Goal: Task Accomplishment & Management: Manage account settings

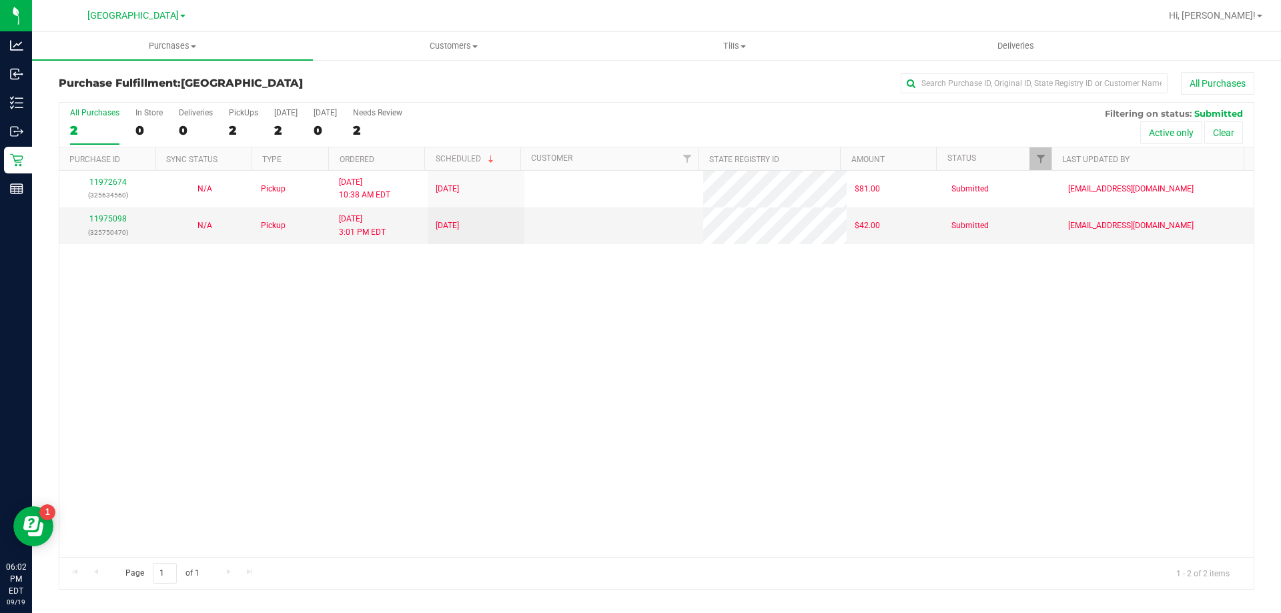
click at [357, 362] on div "11972674 (325634560) N/A Pickup 9/19/2025 10:38 AM EDT 9/19/2025 $81.00 Submitt…" at bounding box center [656, 364] width 1195 height 386
click at [222, 342] on div "11972674 (325634560) N/A Pickup 9/19/2025 10:38 AM EDT 9/19/2025 $81.00 Submitt…" at bounding box center [656, 364] width 1195 height 386
click at [336, 330] on div "11972674 (325634560) N/A Pickup 9/19/2025 10:38 AM EDT 9/19/2025 $81.00 Submitt…" at bounding box center [656, 364] width 1195 height 386
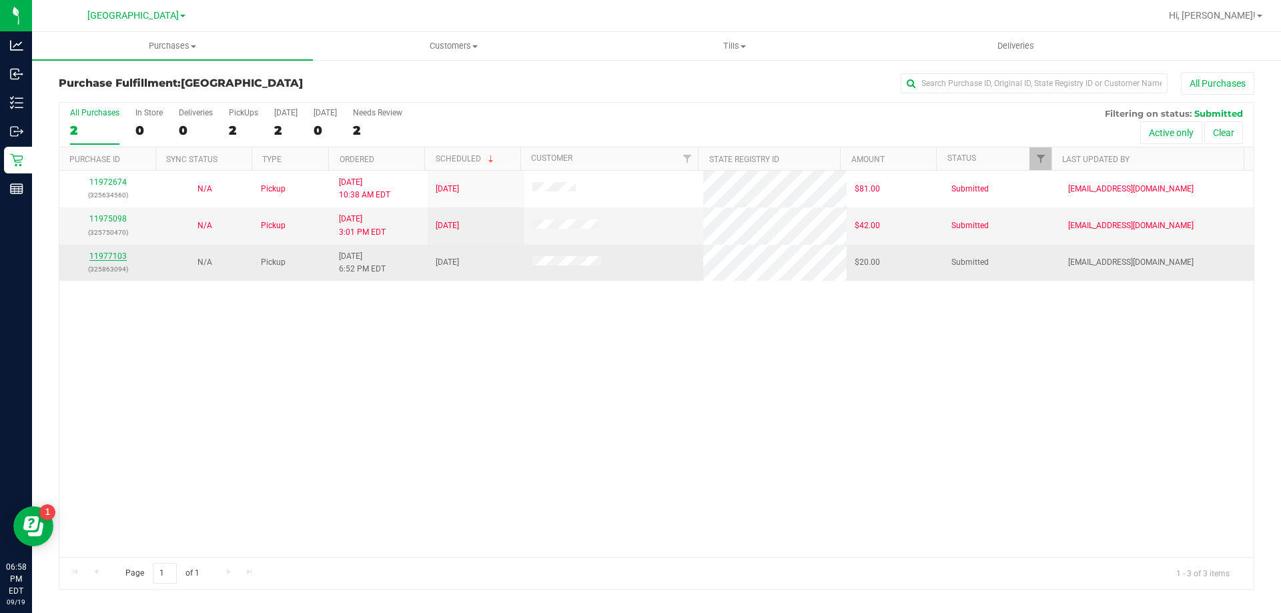
click at [111, 257] on link "11977103" at bounding box center [107, 256] width 37 height 9
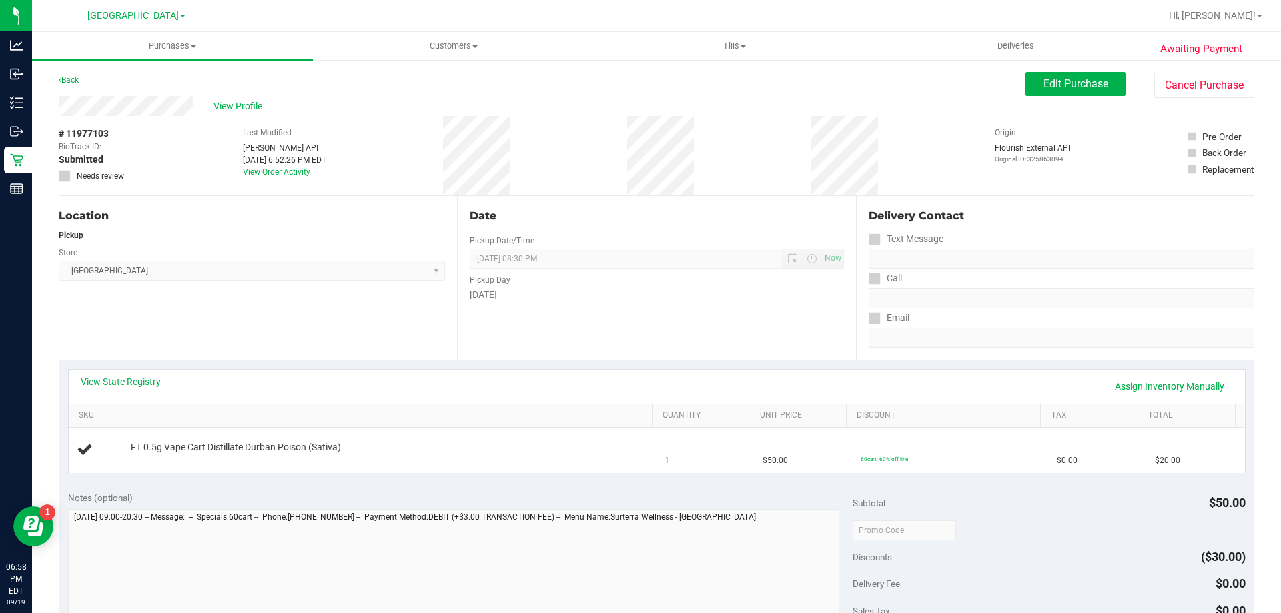
click at [133, 378] on link "View State Registry" at bounding box center [121, 381] width 80 height 13
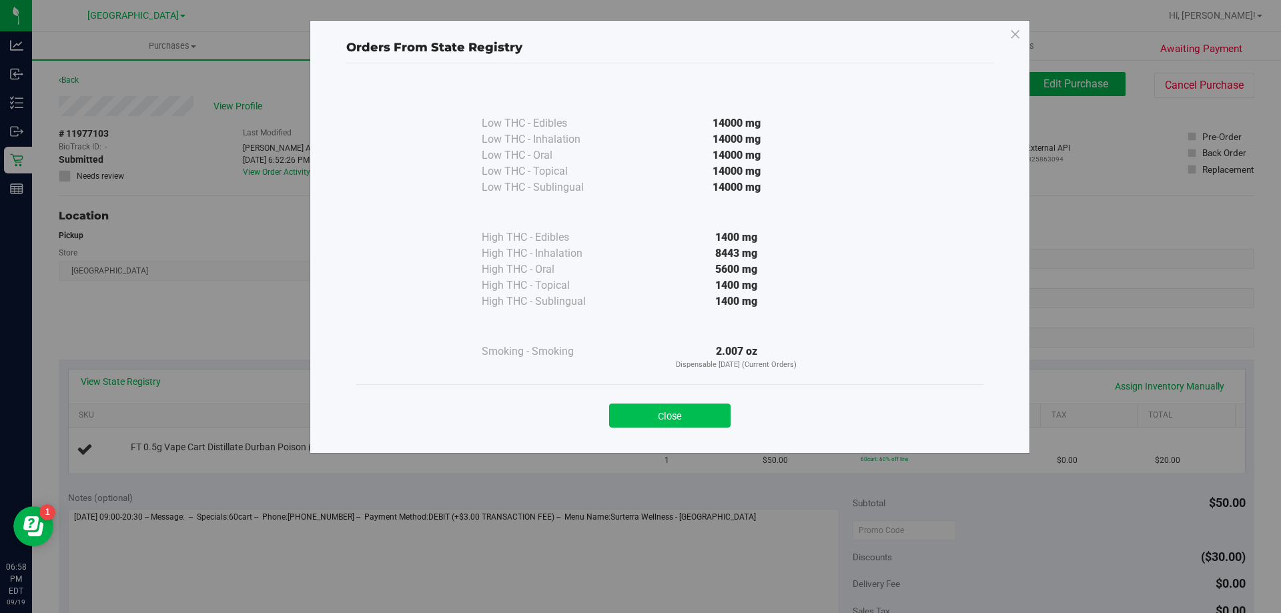
click at [682, 420] on button "Close" at bounding box center [669, 416] width 121 height 24
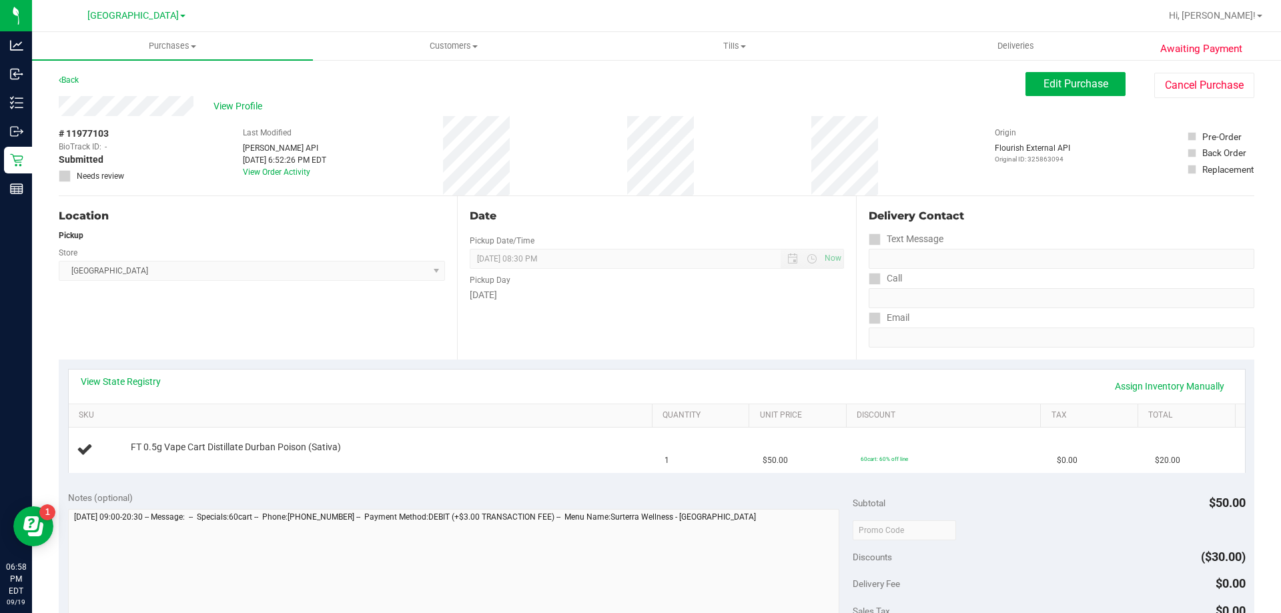
click at [679, 383] on div "View State Registry Assign Inventory Manually" at bounding box center [657, 386] width 1153 height 23
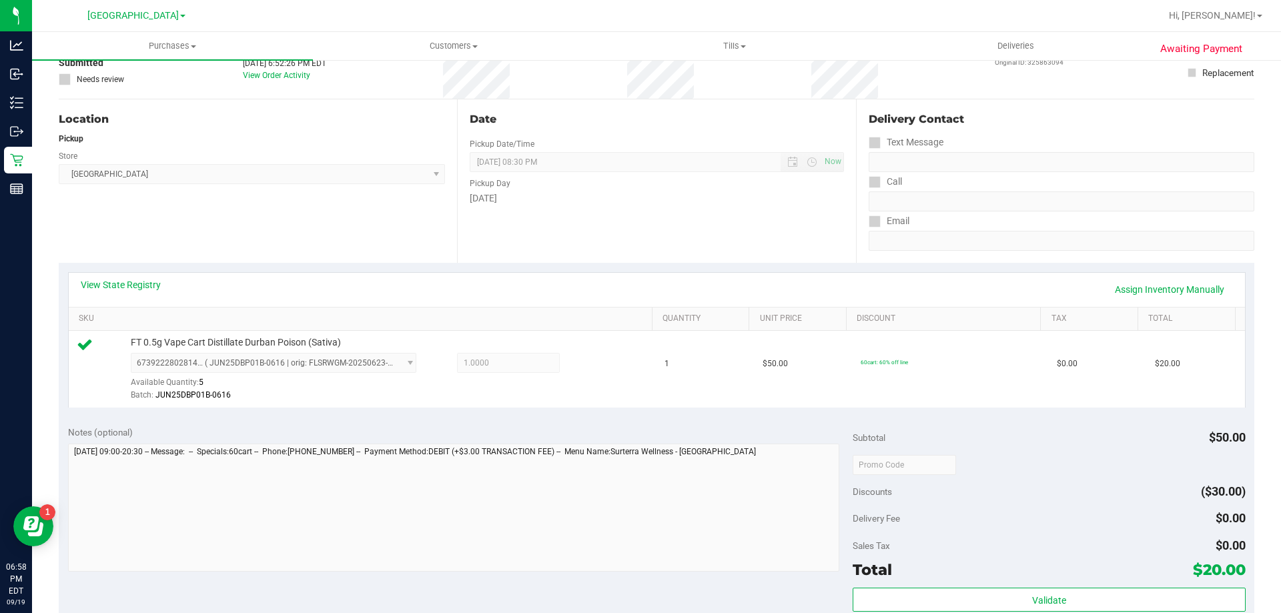
scroll to position [267, 0]
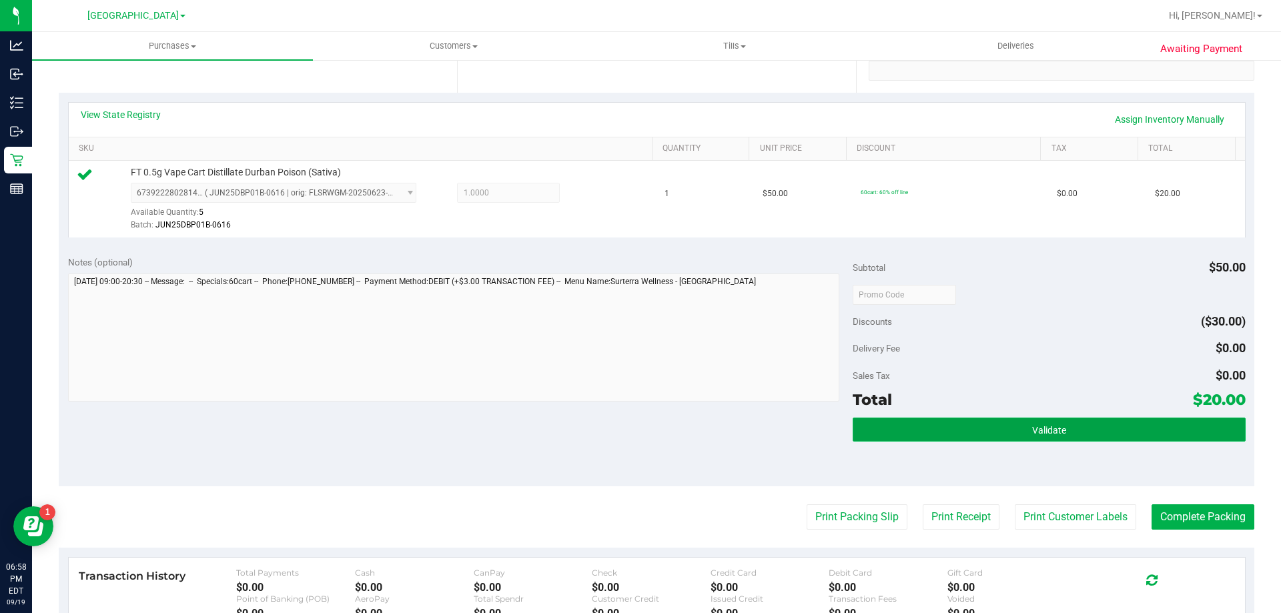
click at [1017, 422] on button "Validate" at bounding box center [1049, 430] width 392 height 24
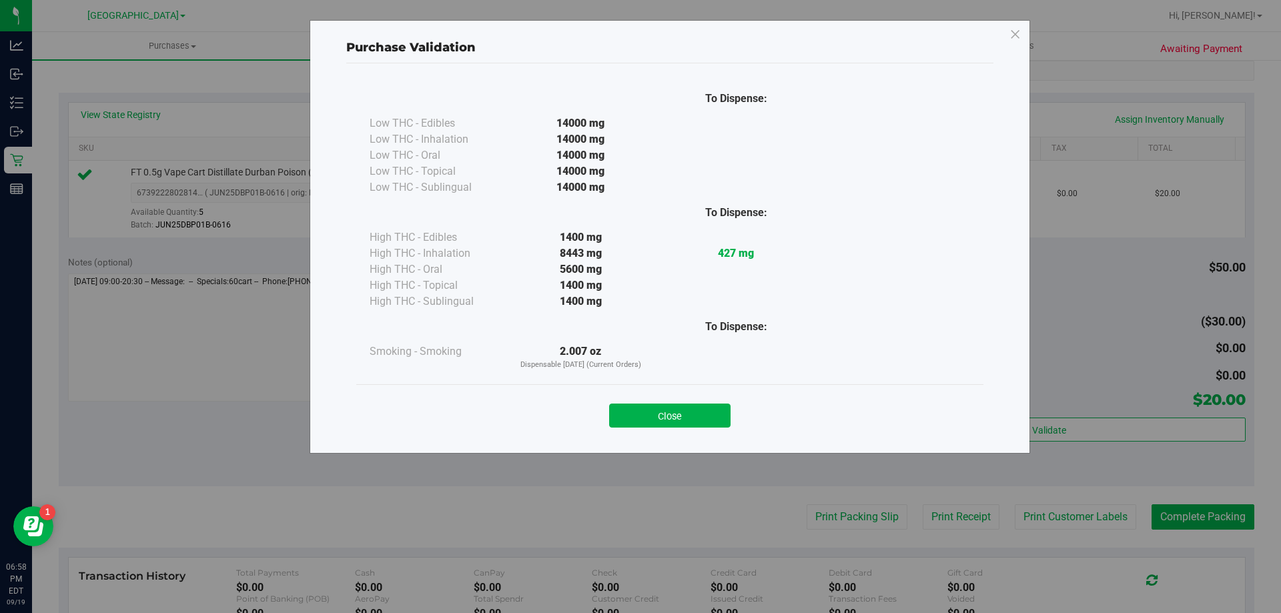
click at [700, 410] on button "Close" at bounding box center [669, 416] width 121 height 24
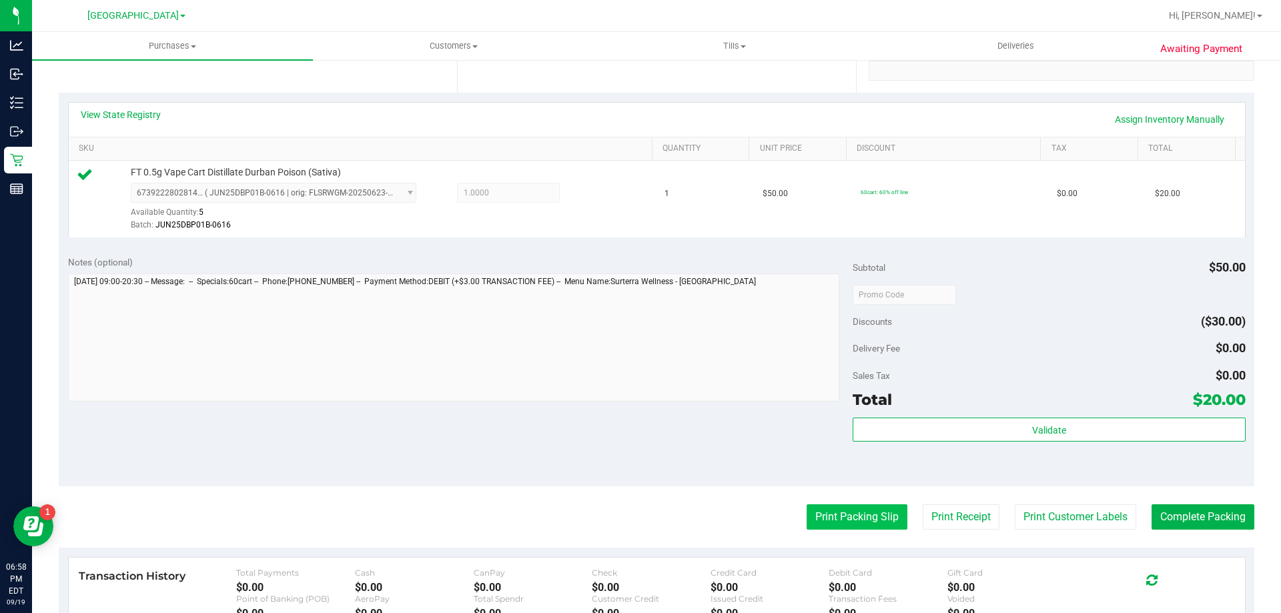
click at [874, 525] on button "Print Packing Slip" at bounding box center [857, 517] width 101 height 25
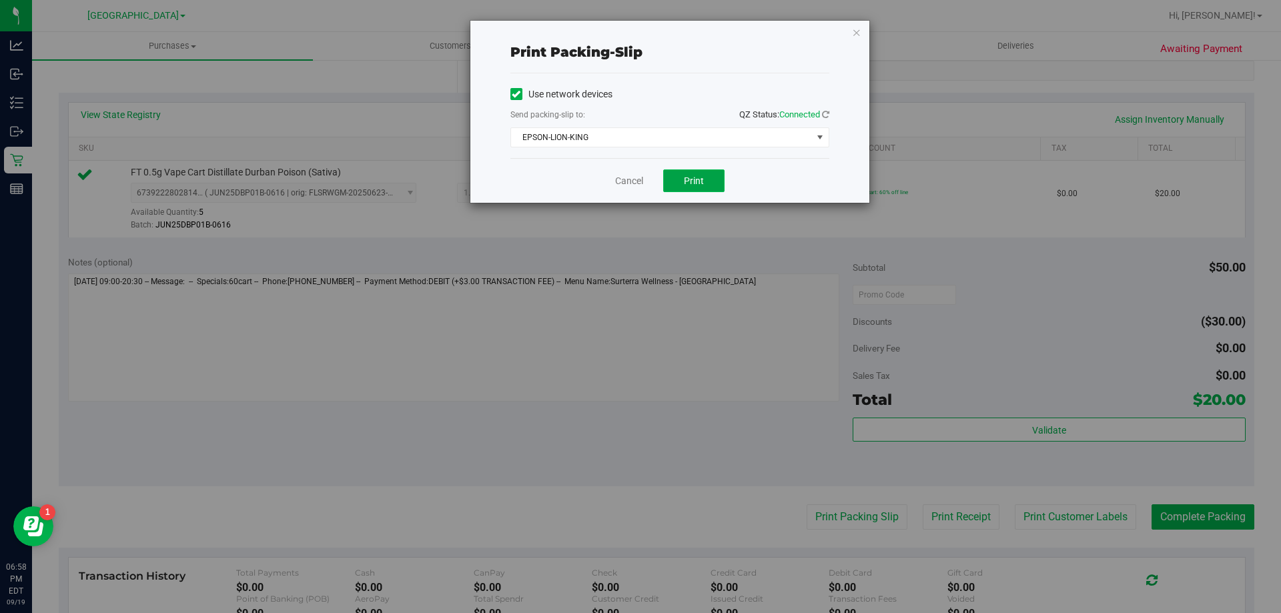
click at [691, 176] on span "Print" at bounding box center [694, 181] width 20 height 11
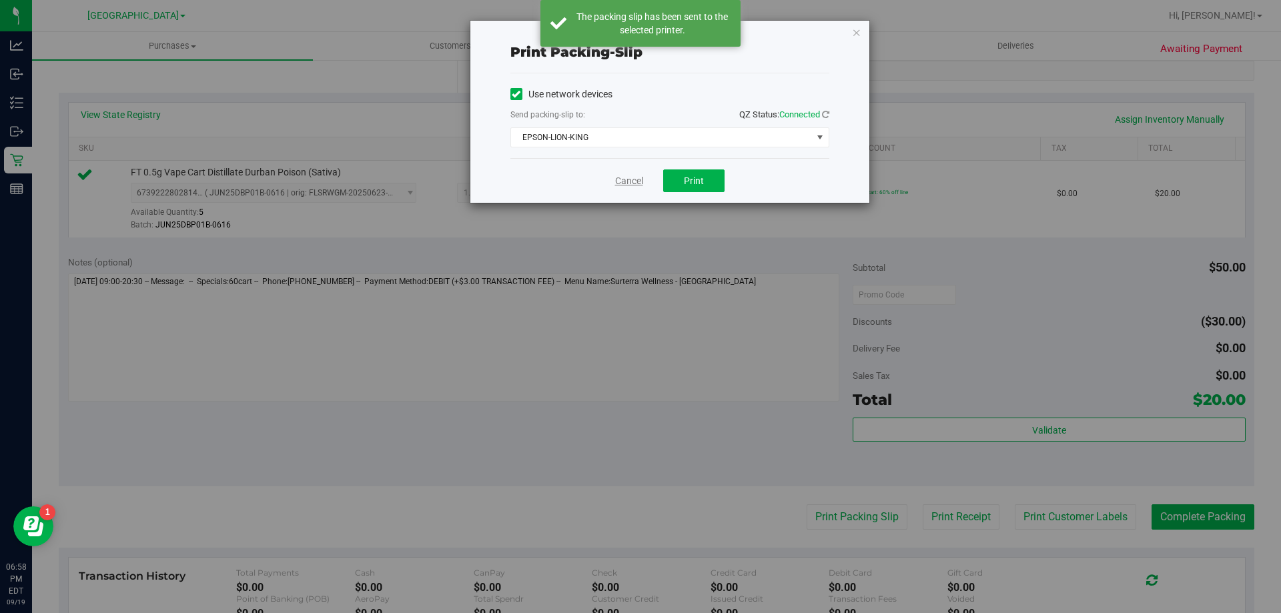
click at [628, 183] on link "Cancel" at bounding box center [629, 181] width 28 height 14
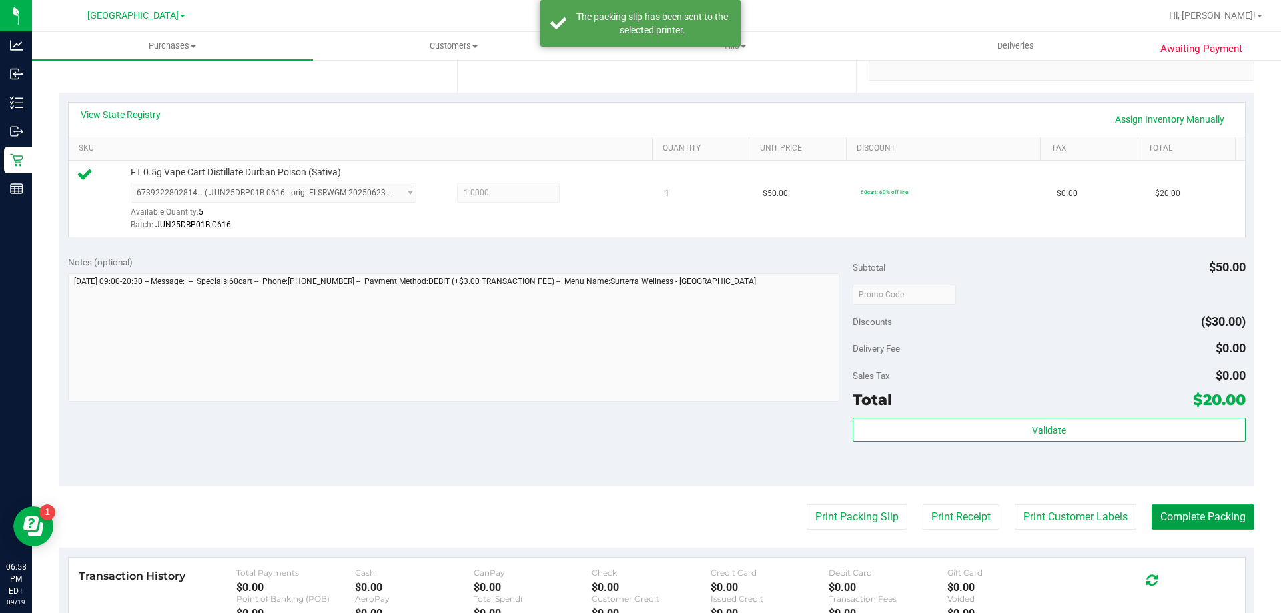
click at [1198, 508] on button "Complete Packing" at bounding box center [1203, 517] width 103 height 25
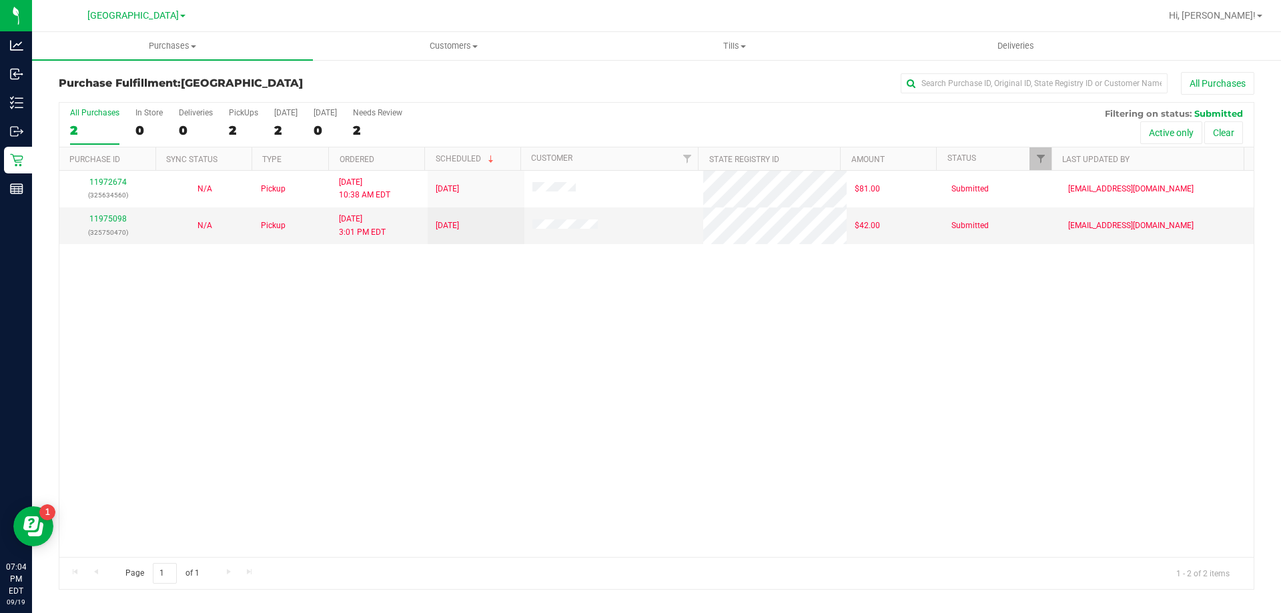
click at [561, 314] on div "11972674 (325634560) N/A Pickup 9/19/2025 10:38 AM EDT 9/19/2025 $81.00 Submitt…" at bounding box center [656, 364] width 1195 height 386
click at [563, 406] on div "11972674 (325634560) N/A Pickup 9/19/2025 10:38 AM EDT 9/19/2025 $81.00 Submitt…" at bounding box center [656, 364] width 1195 height 386
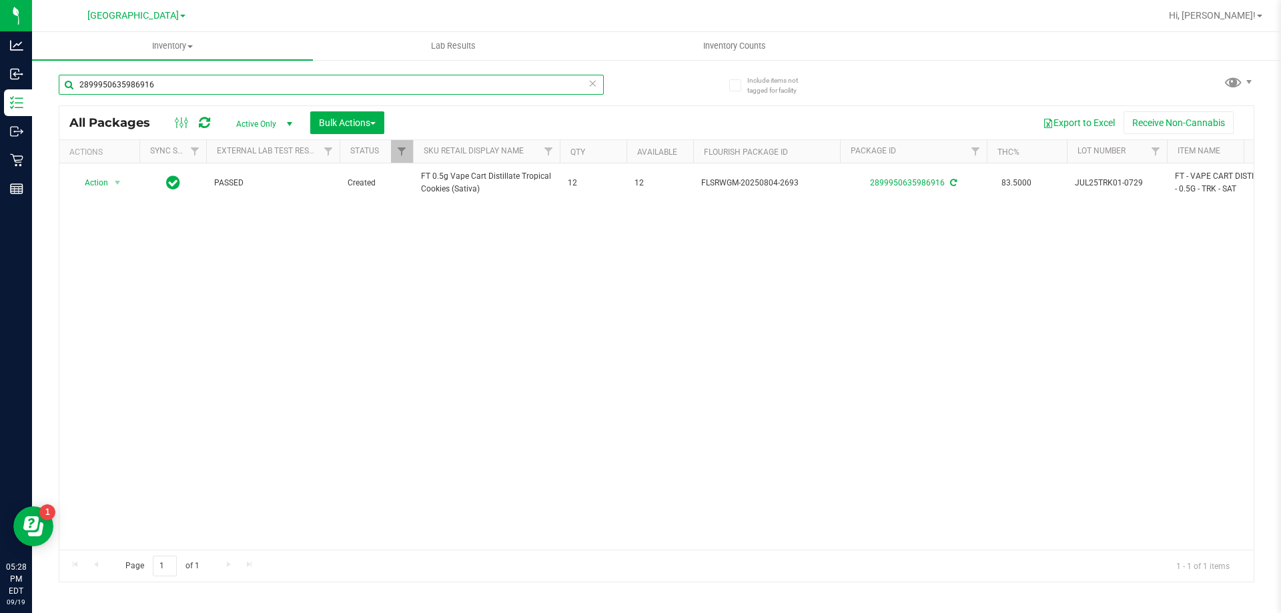
click at [169, 89] on input "2899950635986916" at bounding box center [331, 85] width 545 height 20
type input "e"
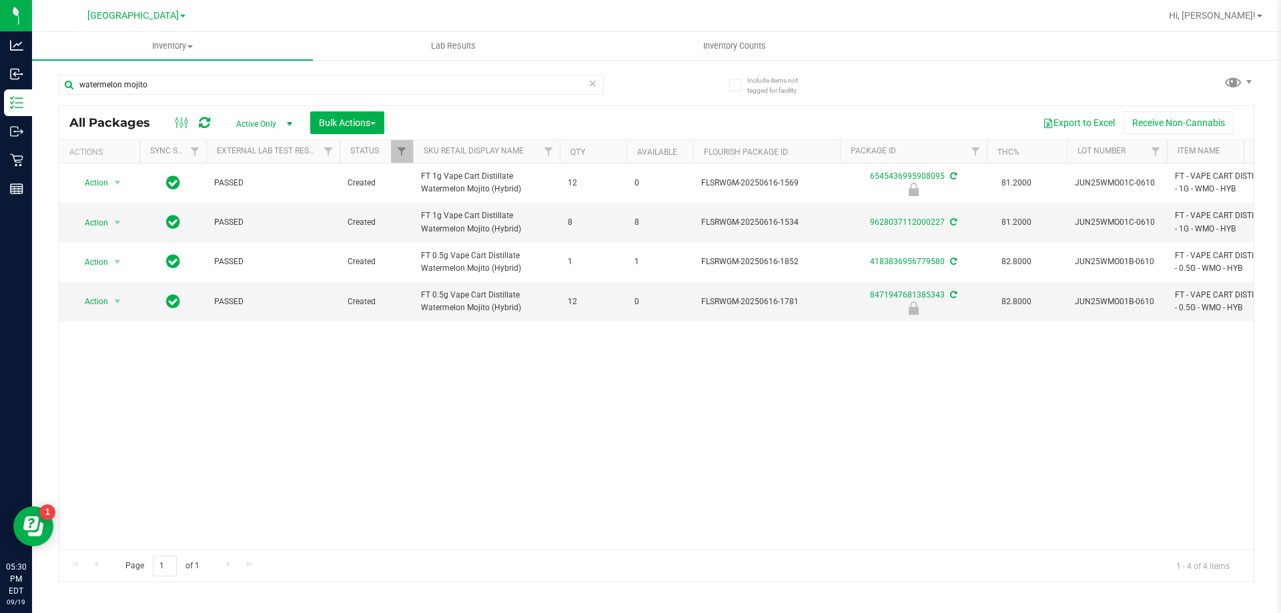
click at [641, 420] on div "Action Action Edit attributes Global inventory Locate package Package audit log…" at bounding box center [656, 357] width 1195 height 386
click at [226, 77] on input "watermelon mojito" at bounding box center [331, 85] width 545 height 20
type input "8471947681385343"
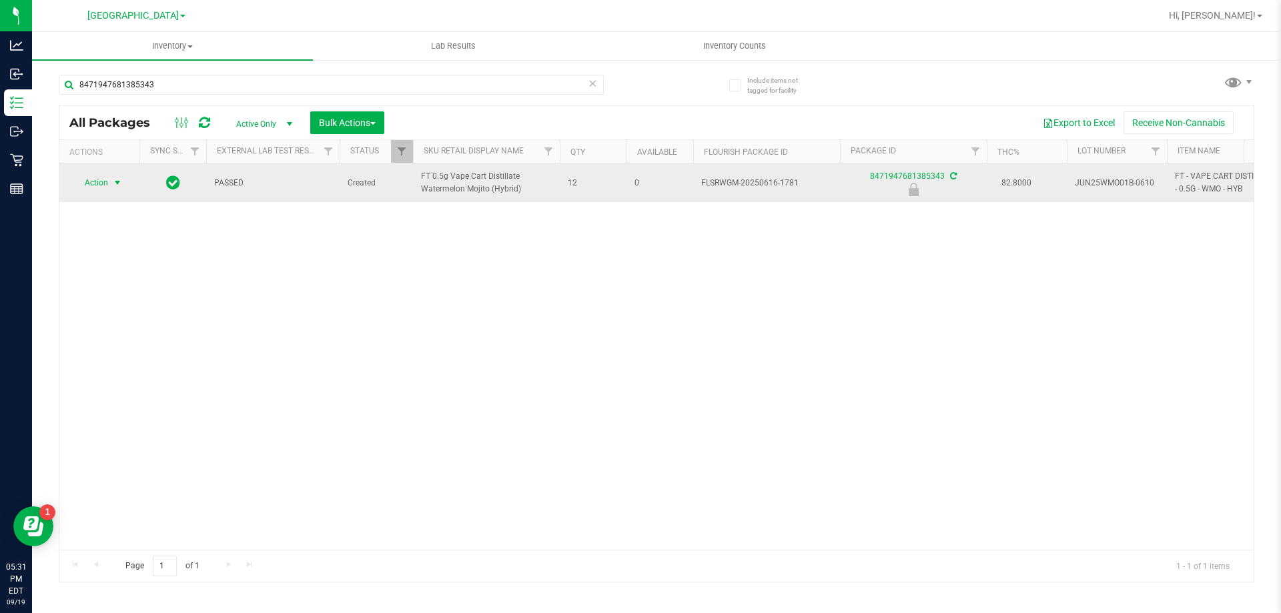
click at [109, 192] on span "select" at bounding box center [117, 183] width 17 height 19
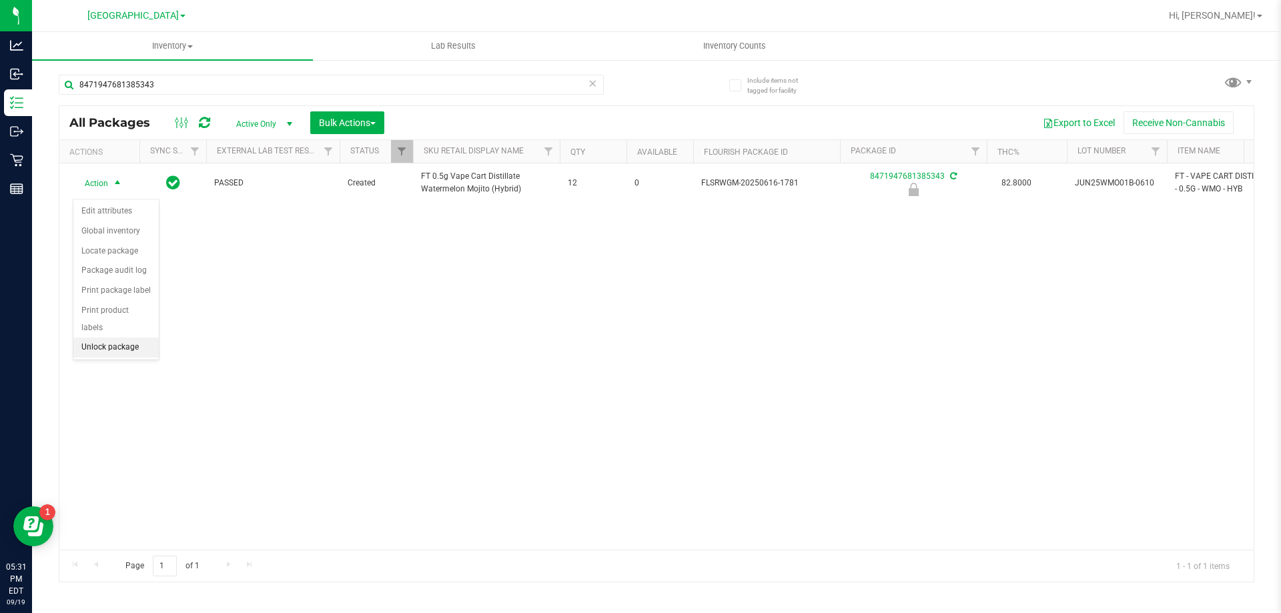
click at [121, 338] on li "Unlock package" at bounding box center [115, 348] width 85 height 20
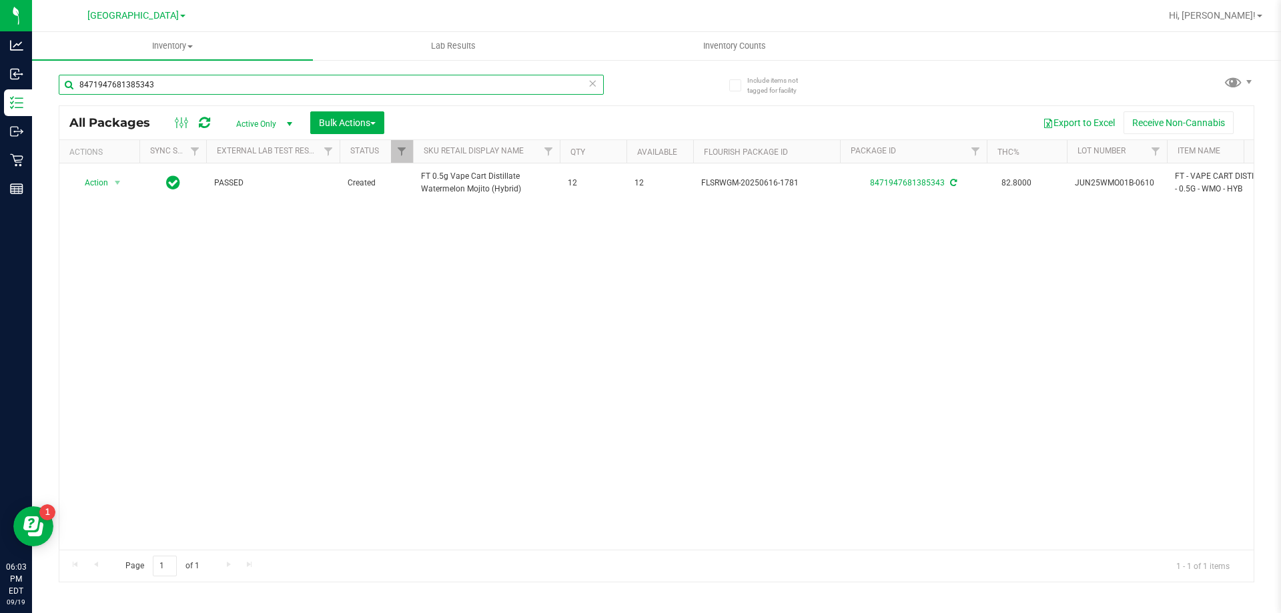
click at [184, 87] on input "8471947681385343" at bounding box center [331, 85] width 545 height 20
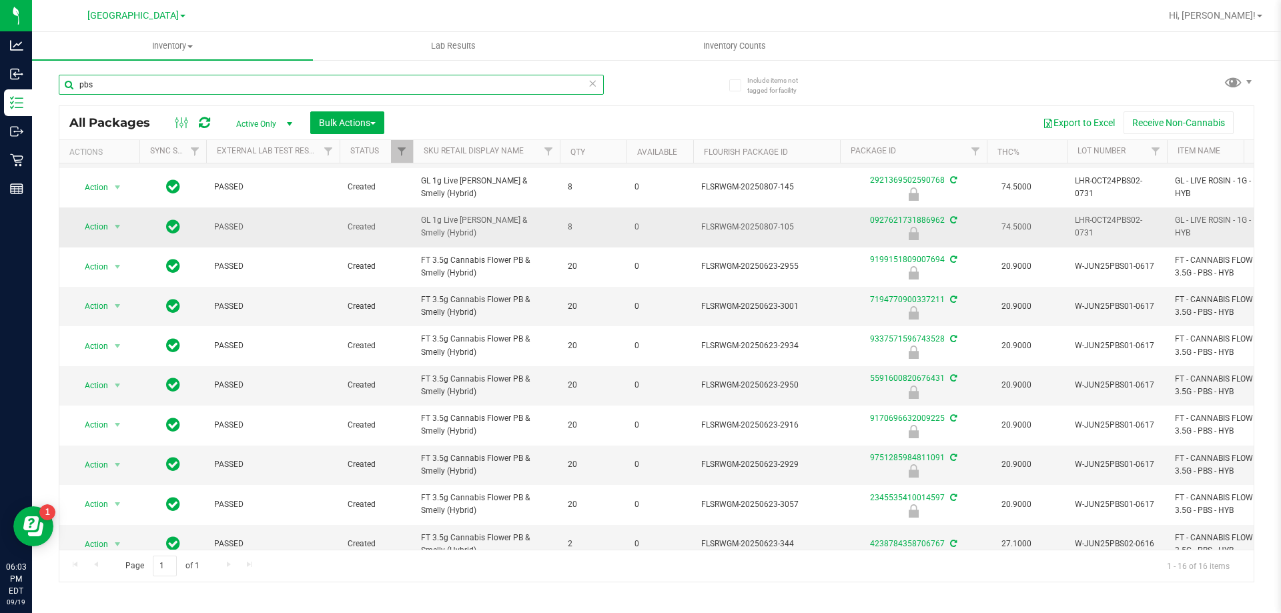
scroll to position [200, 0]
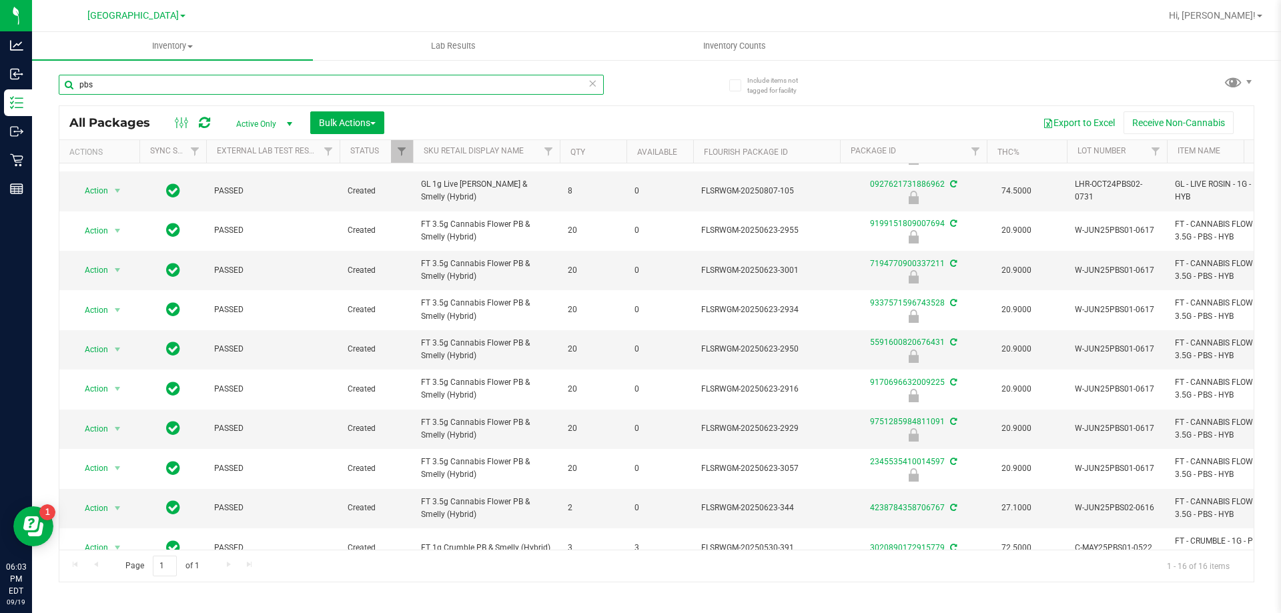
type input "pbs"
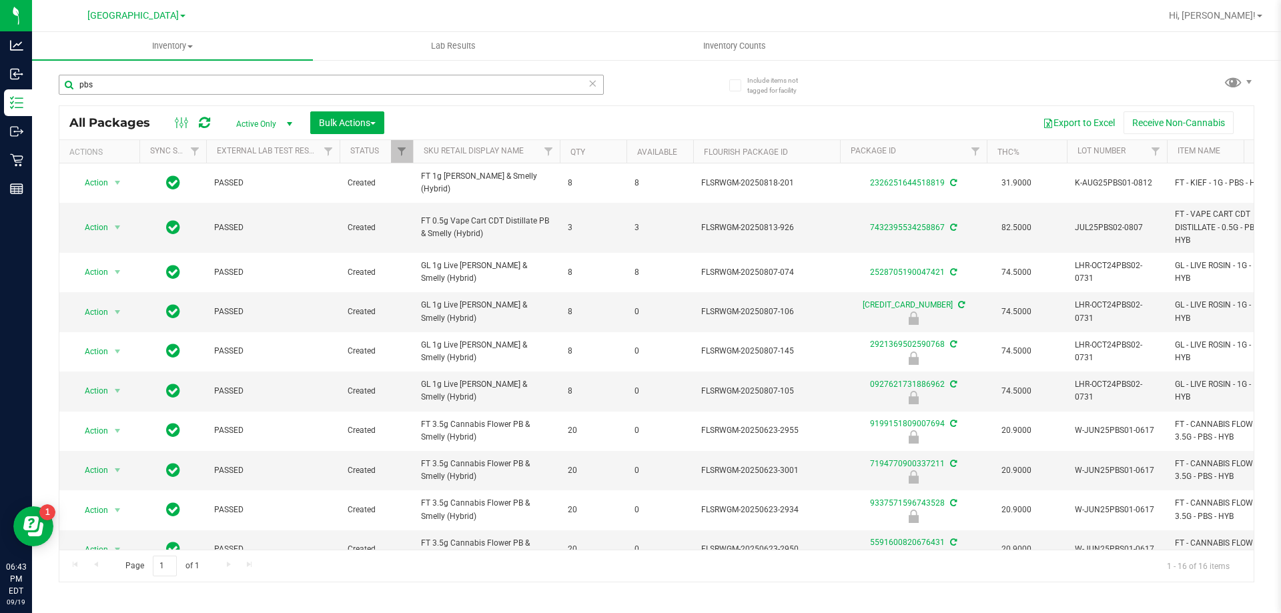
scroll to position [200, 0]
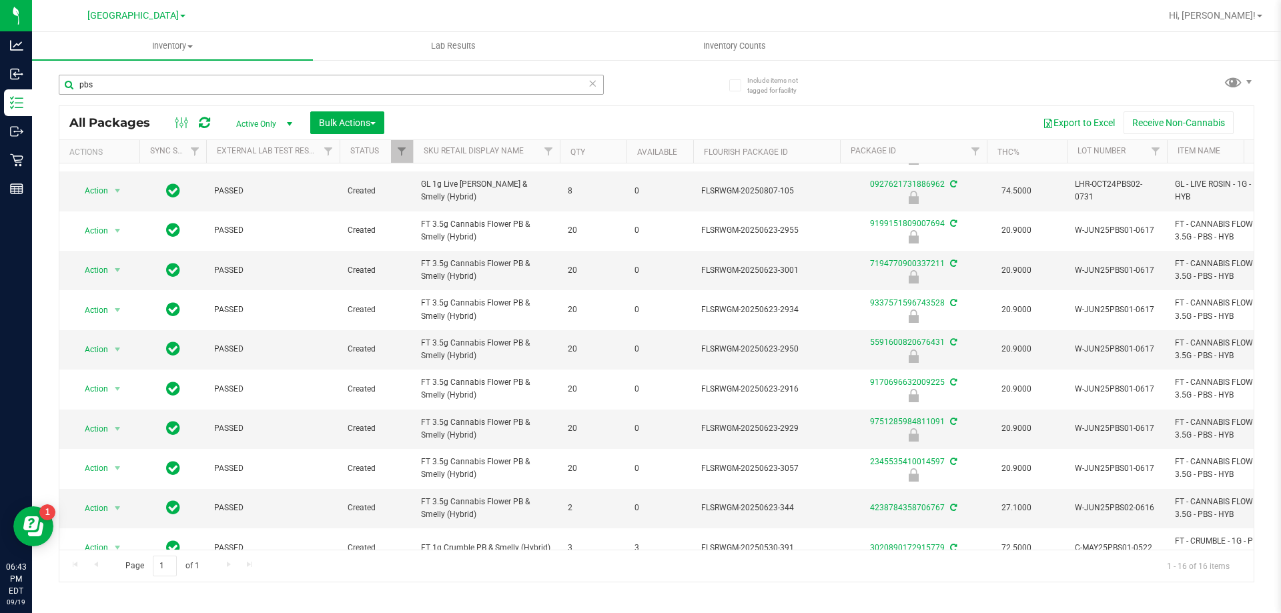
click at [243, 89] on input "pbs" at bounding box center [331, 85] width 545 height 20
click at [243, 88] on input "pbs" at bounding box center [331, 85] width 545 height 20
type input "WNA"
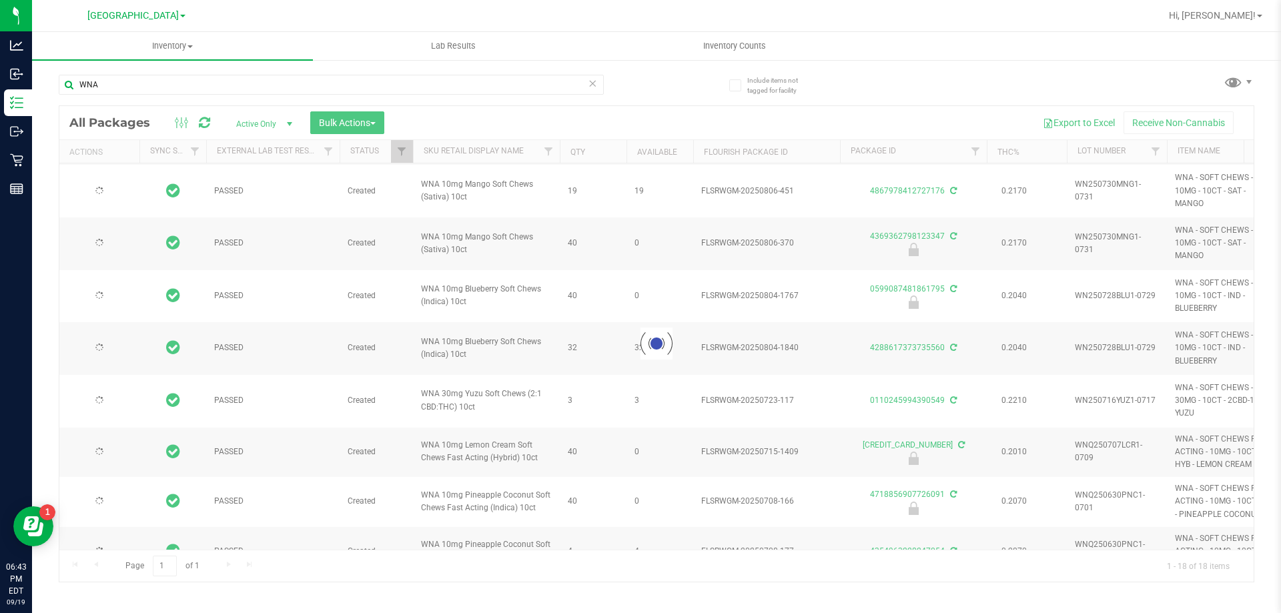
type input "[DATE]"
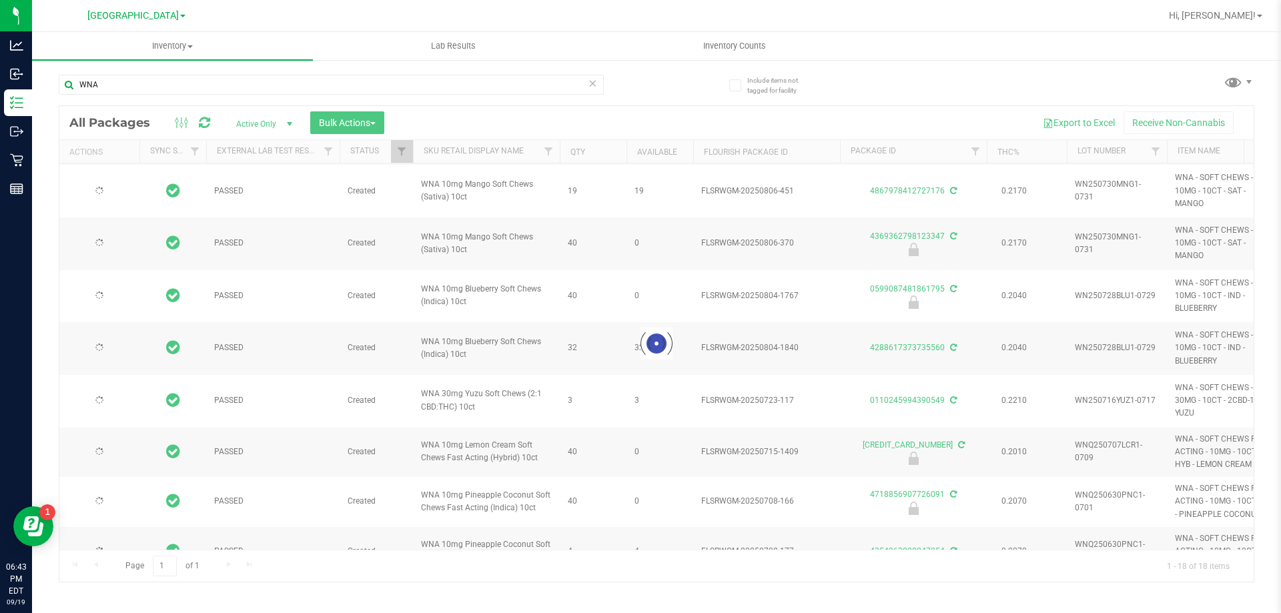
type input "[DATE]"
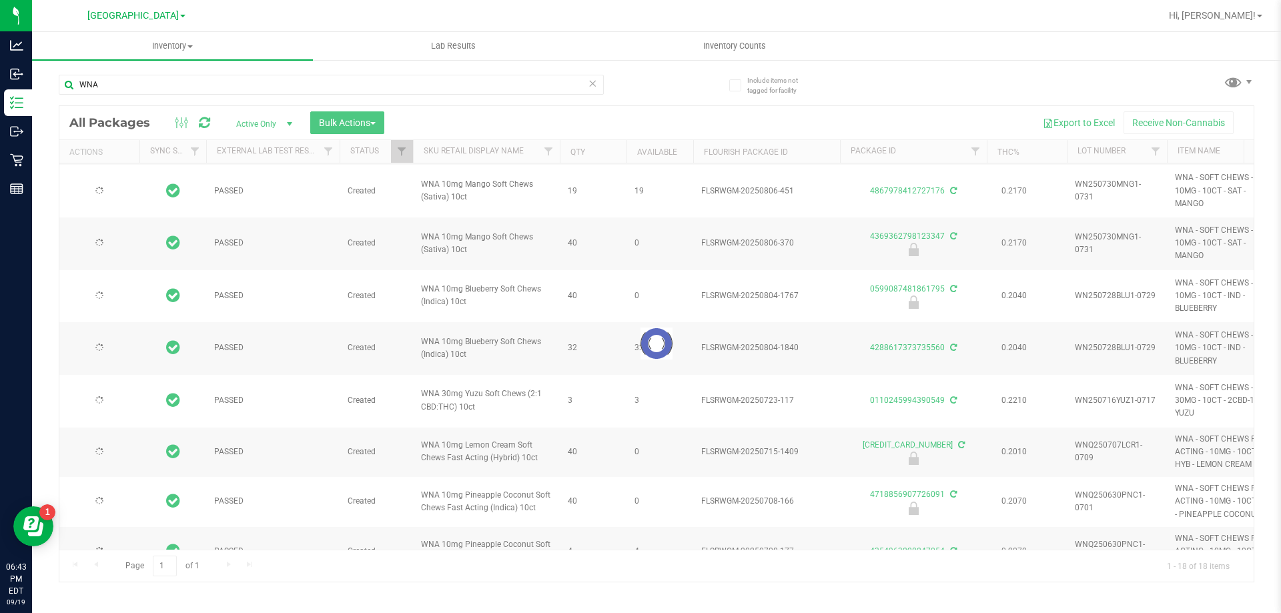
type input "[DATE]"
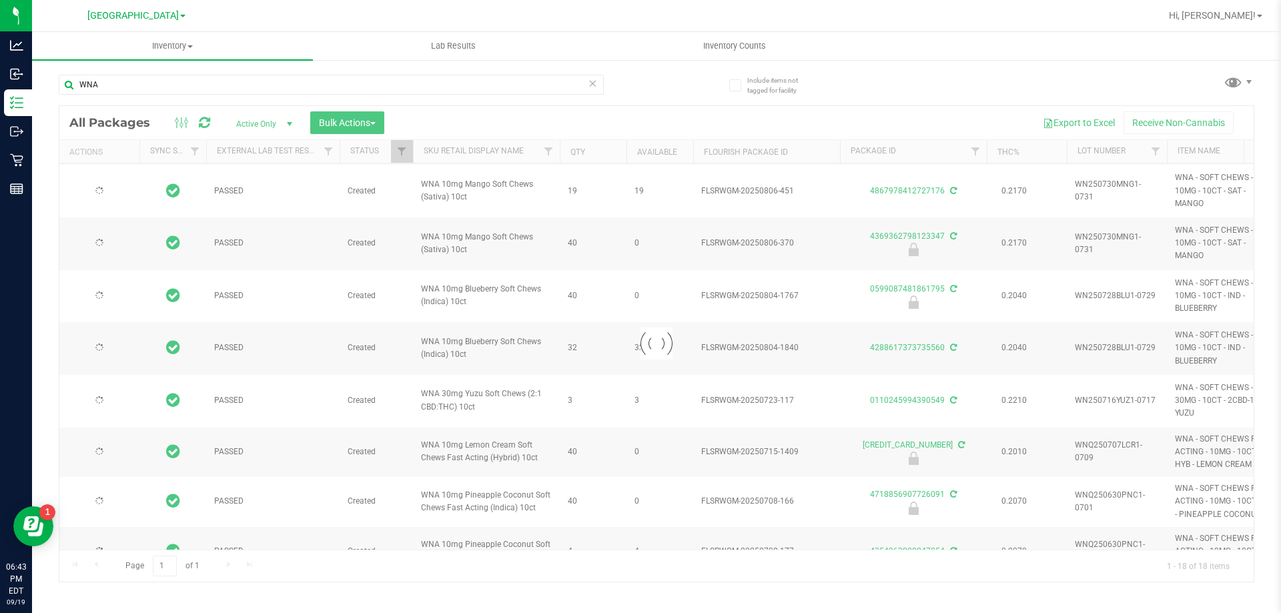
type input "[DATE]"
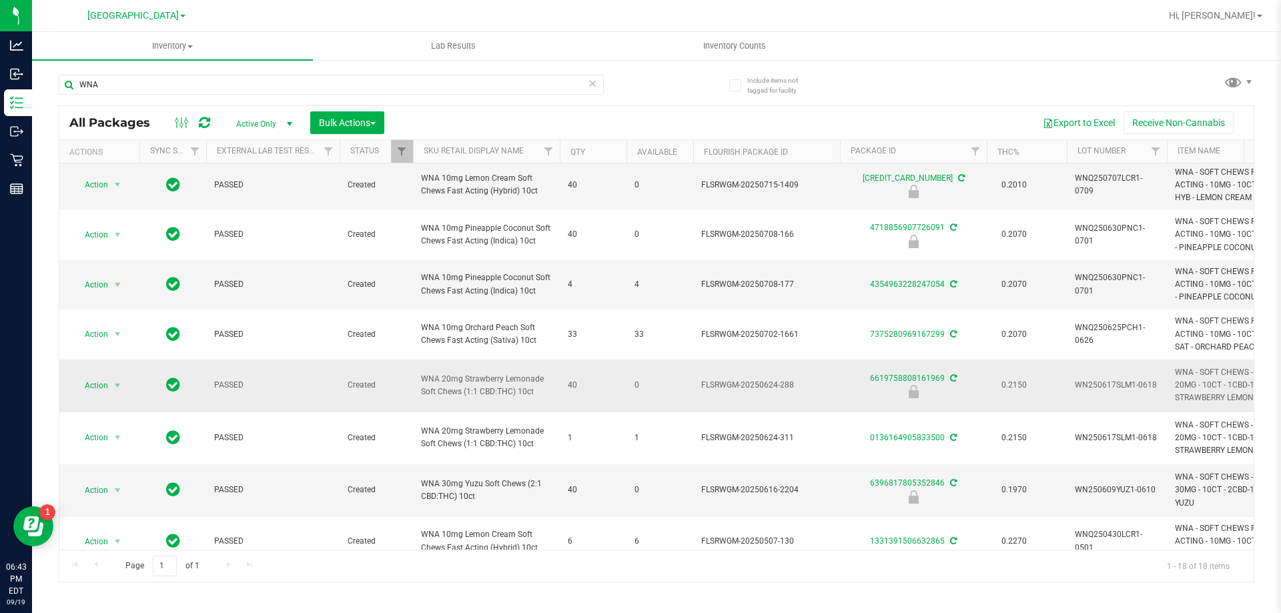
scroll to position [556, 0]
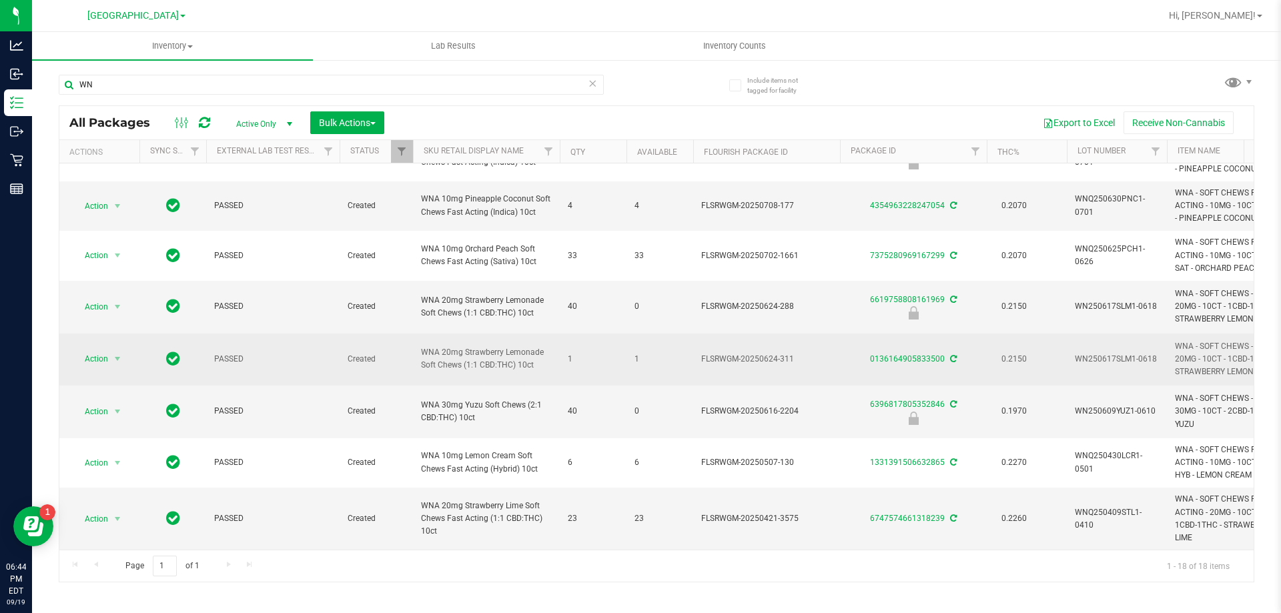
type input "W"
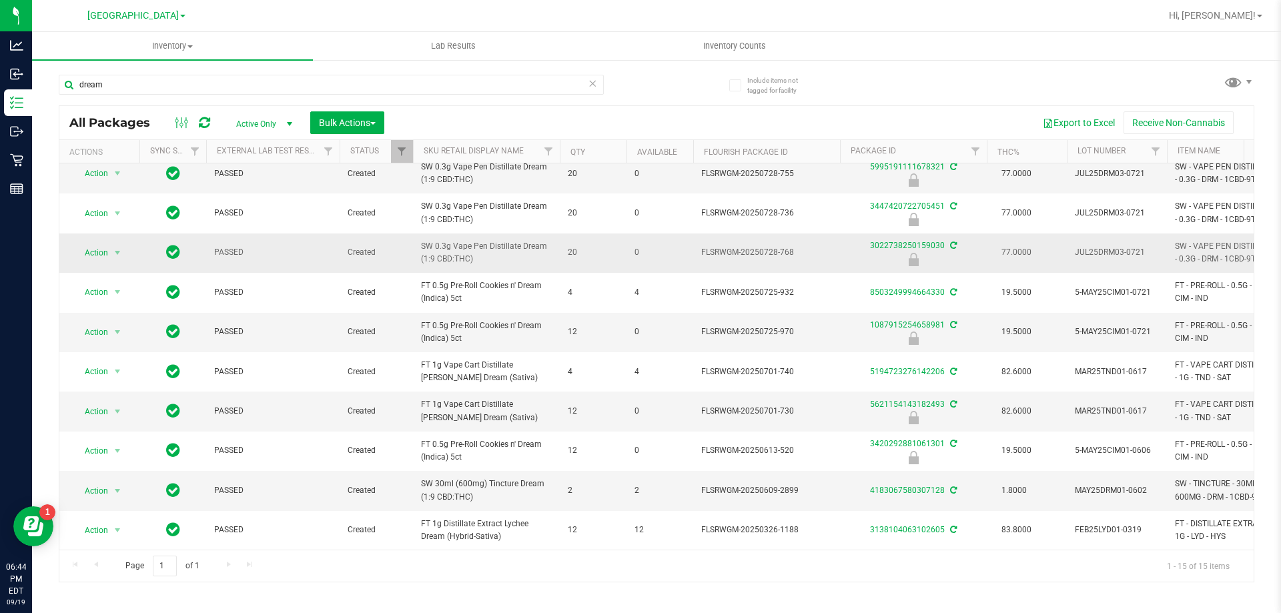
scroll to position [218, 0]
type input "d"
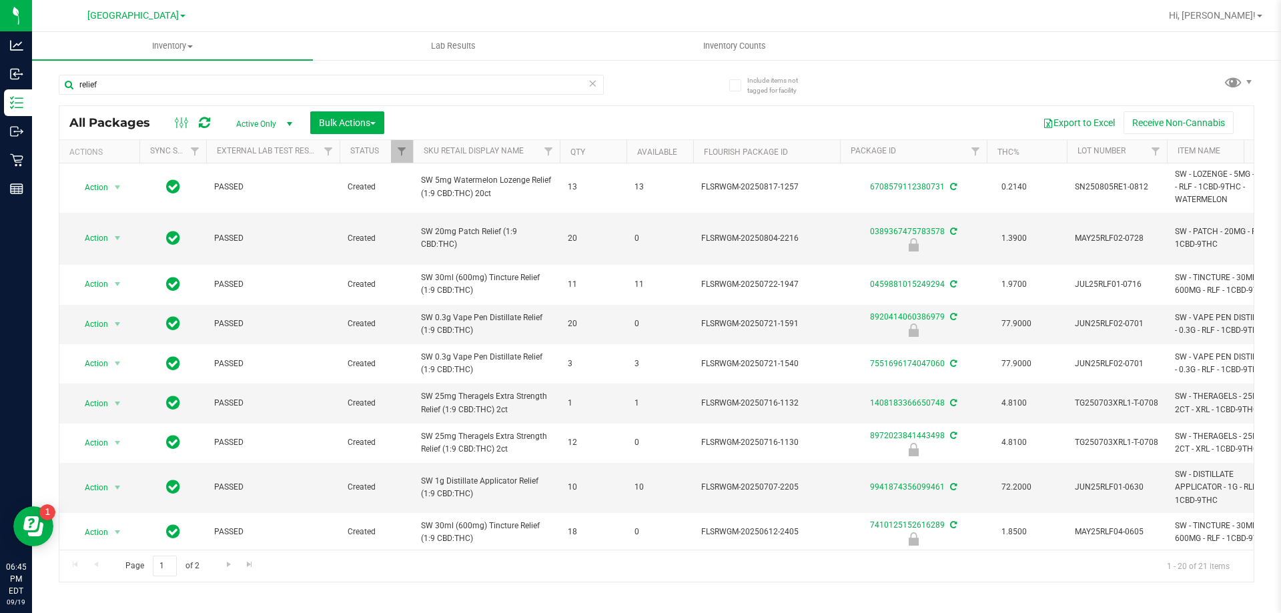
scroll to position [446, 0]
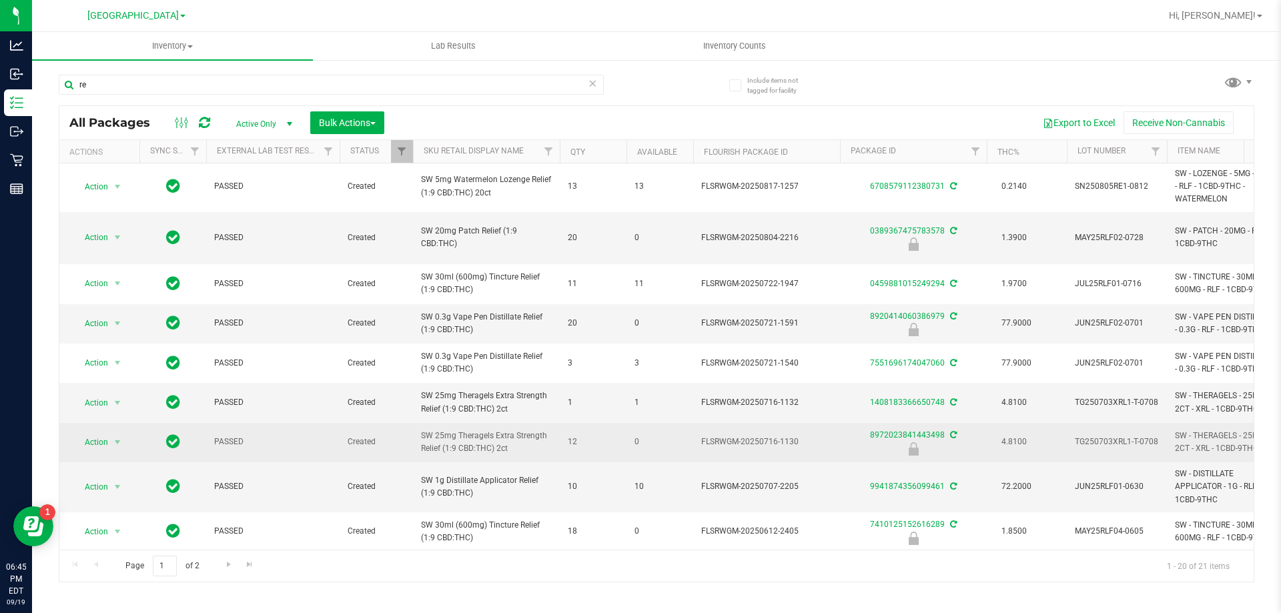
type input "r"
type input "sjy"
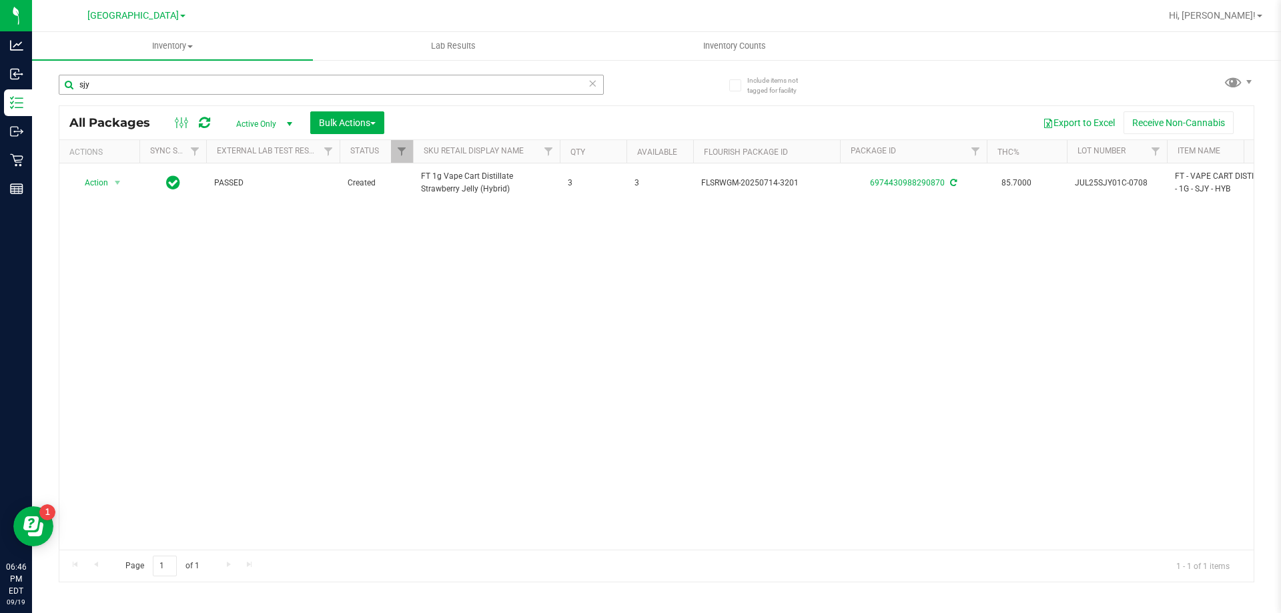
click at [156, 92] on input "sjy" at bounding box center [331, 85] width 545 height 20
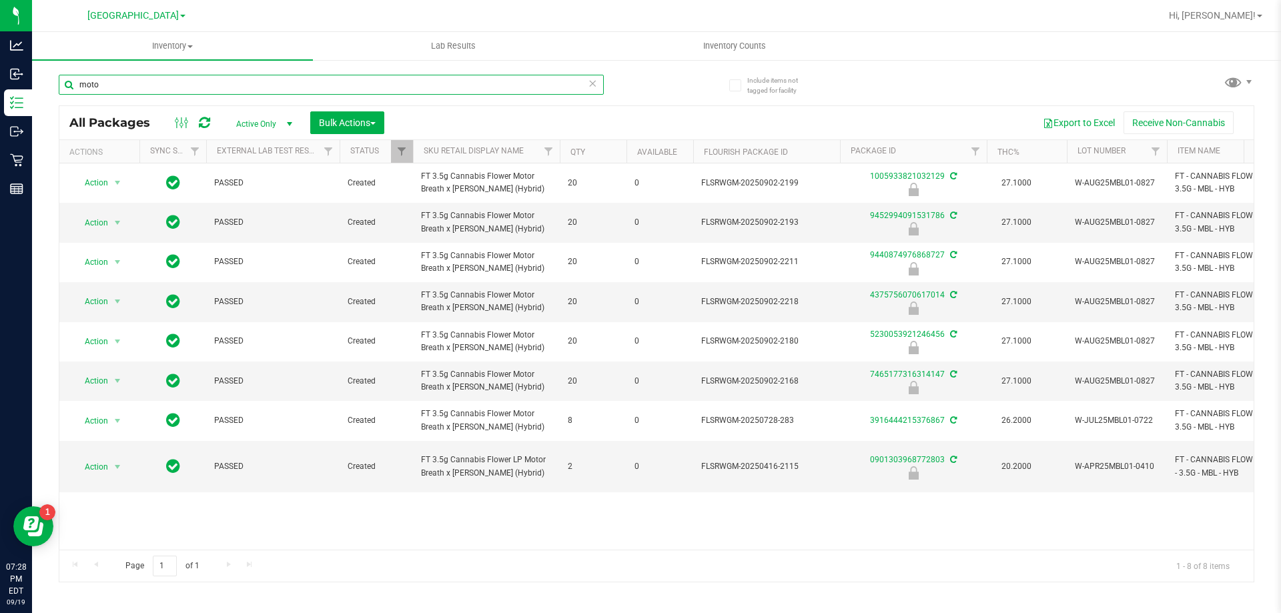
click at [315, 81] on input "moto" at bounding box center [331, 85] width 545 height 20
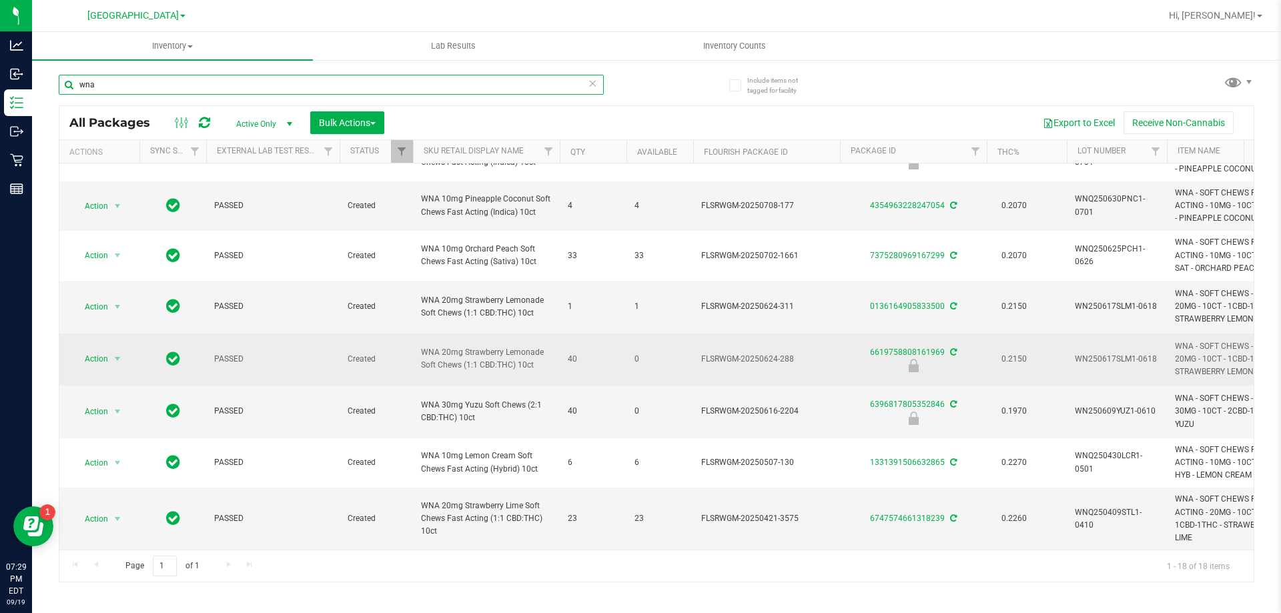
scroll to position [556, 0]
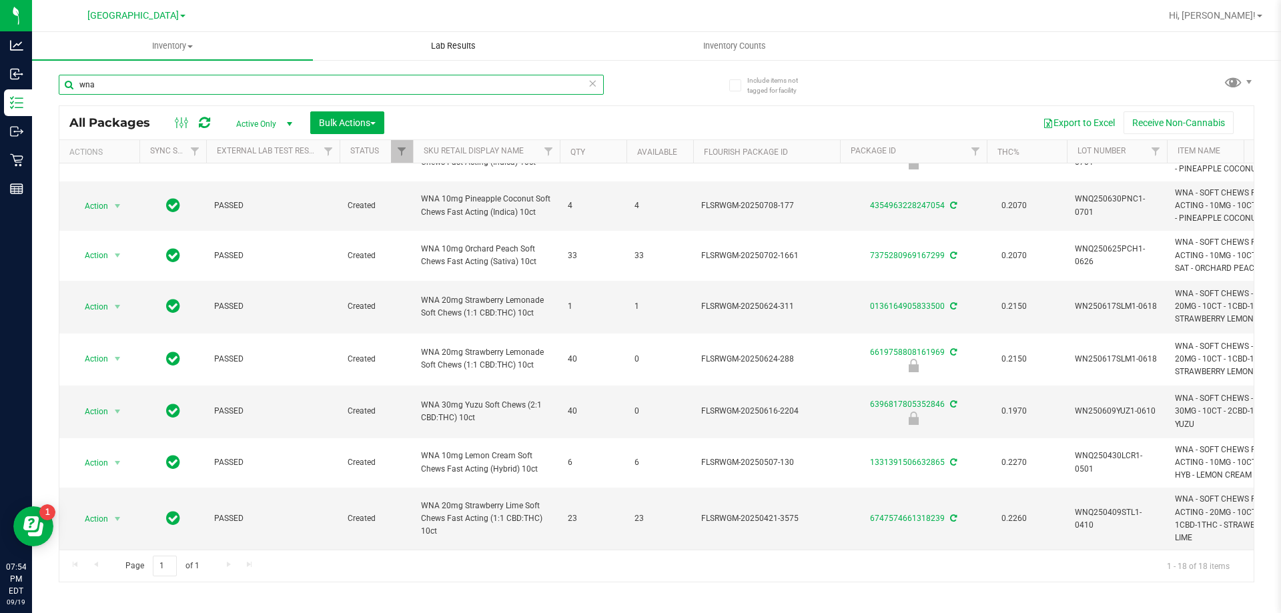
type input "wna"
click at [1240, 15] on span "Hi, [PERSON_NAME]!" at bounding box center [1212, 15] width 87 height 11
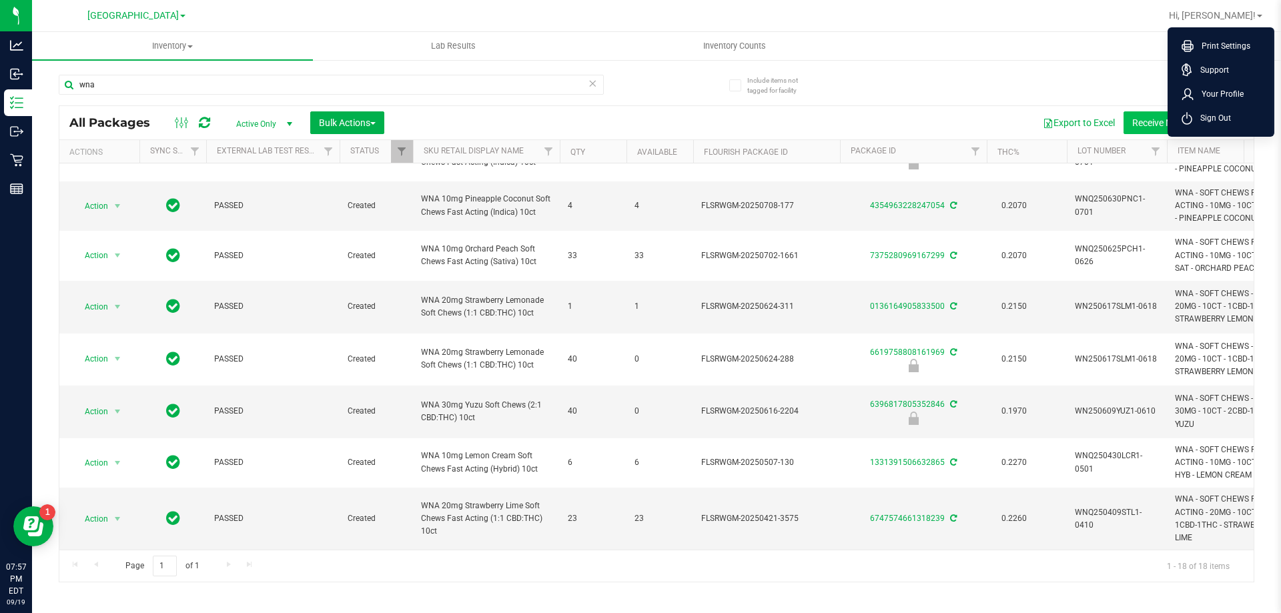
click at [1227, 114] on span "Sign Out" at bounding box center [1212, 117] width 39 height 13
